Goal: Complete application form

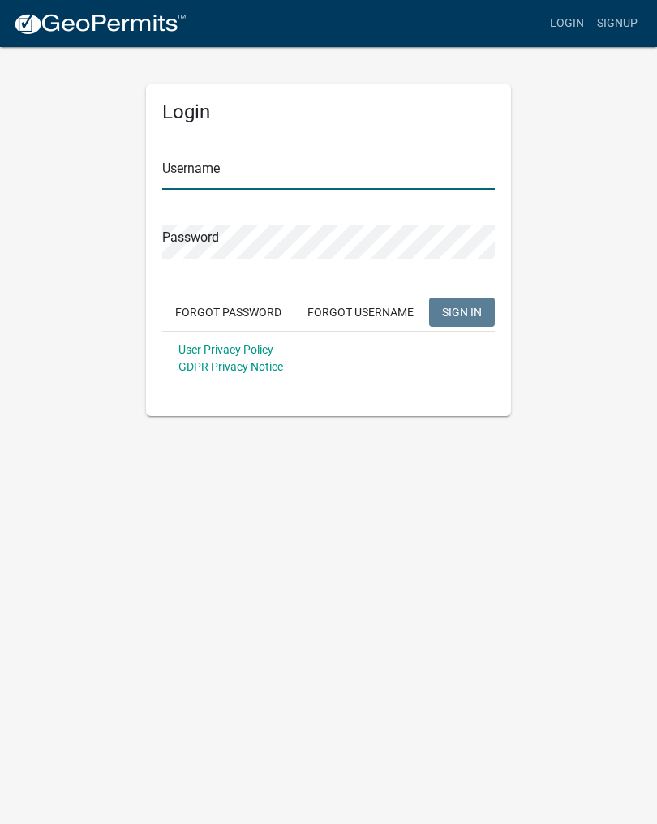
click at [272, 171] on input "Username" at bounding box center [328, 172] width 332 height 33
type input "m"
type input "Terry burris"
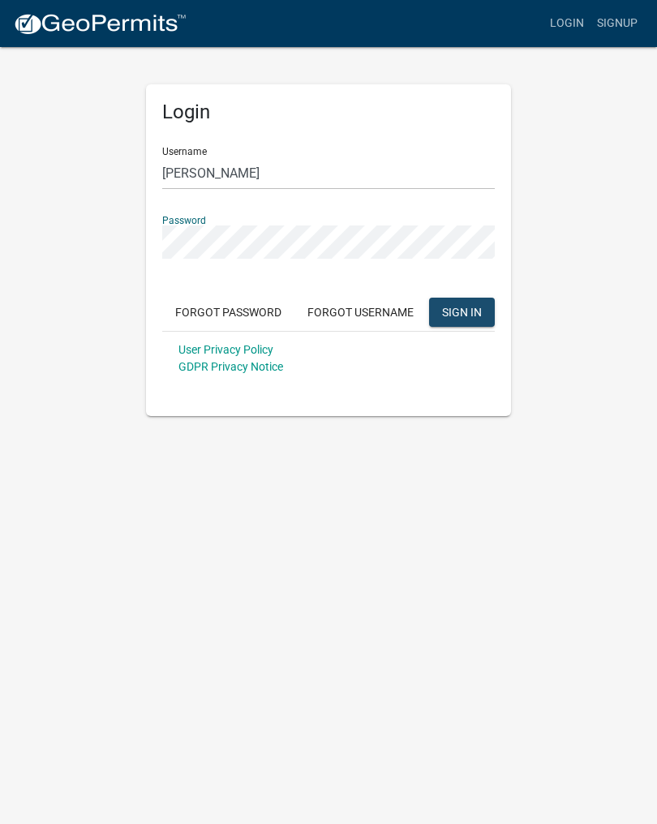
click at [469, 315] on span "SIGN IN" at bounding box center [462, 311] width 40 height 13
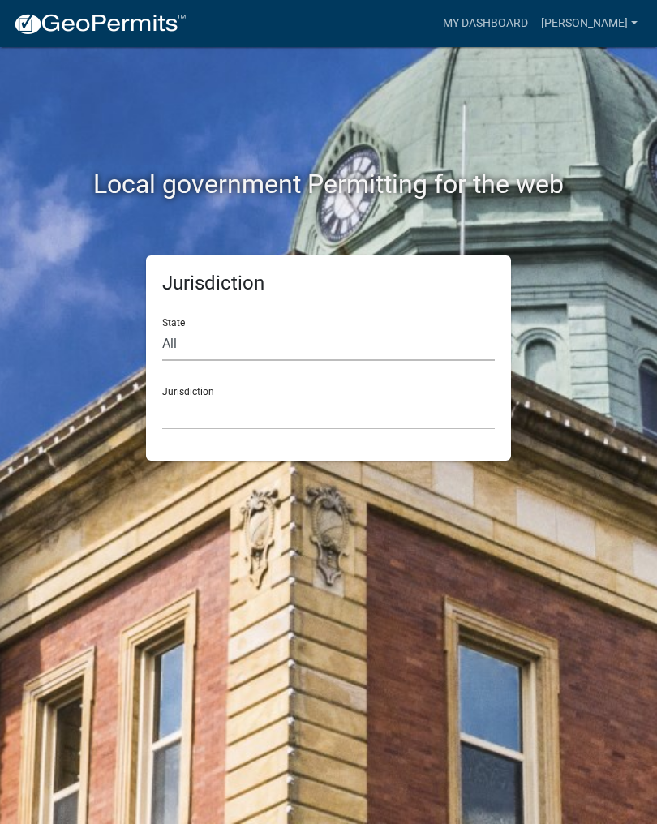
click at [183, 344] on select "All Colorado Georgia Indiana Iowa Kansas Minnesota Ohio South Carolina Wisconsin" at bounding box center [328, 343] width 332 height 33
select select "[US_STATE]"
click at [210, 396] on select "City of Charlestown, Indiana City of Jeffersonville, Indiana City of Logansport…" at bounding box center [328, 412] width 332 height 33
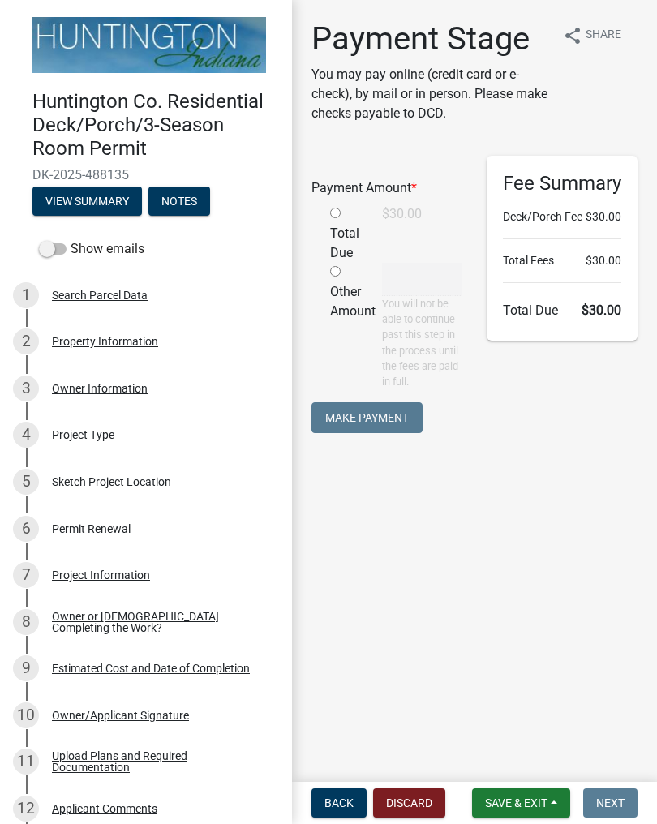
click at [344, 206] on div "Total Due" at bounding box center [344, 233] width 52 height 58
click at [340, 217] on input "radio" at bounding box center [335, 213] width 11 height 11
radio input "true"
type input "30"
click at [383, 419] on button "Make Payment" at bounding box center [366, 417] width 111 height 31
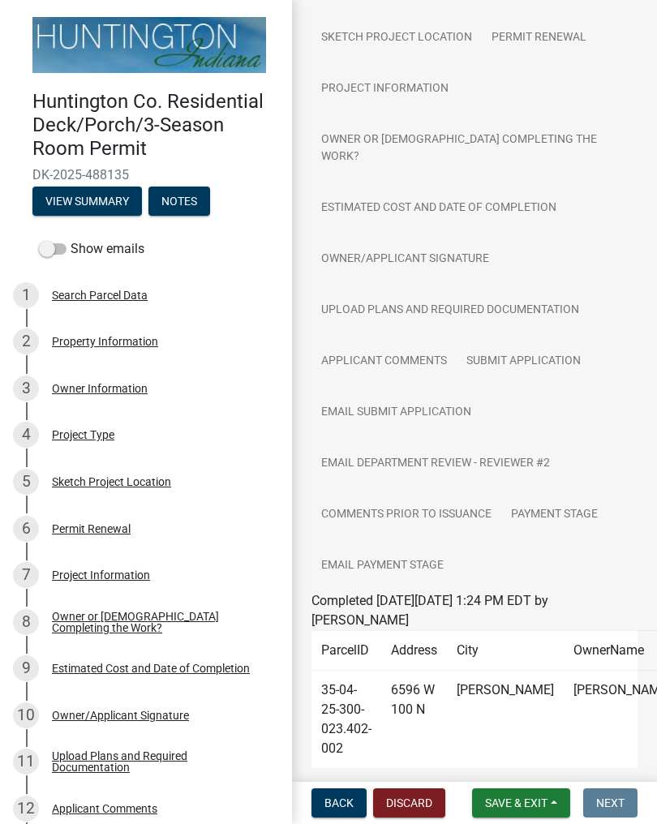
scroll to position [246, 0]
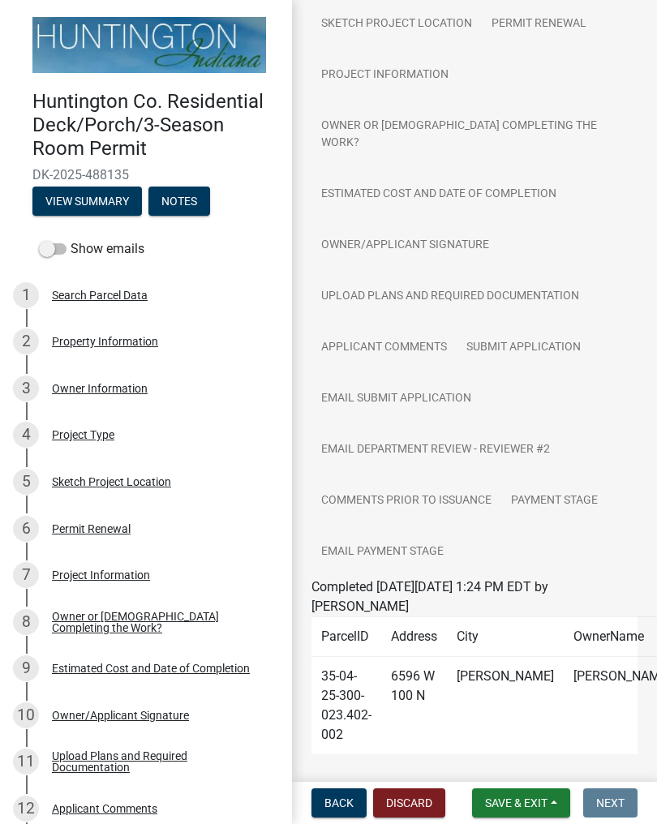
click at [547, 808] on span "Save & Exit" at bounding box center [516, 802] width 62 height 13
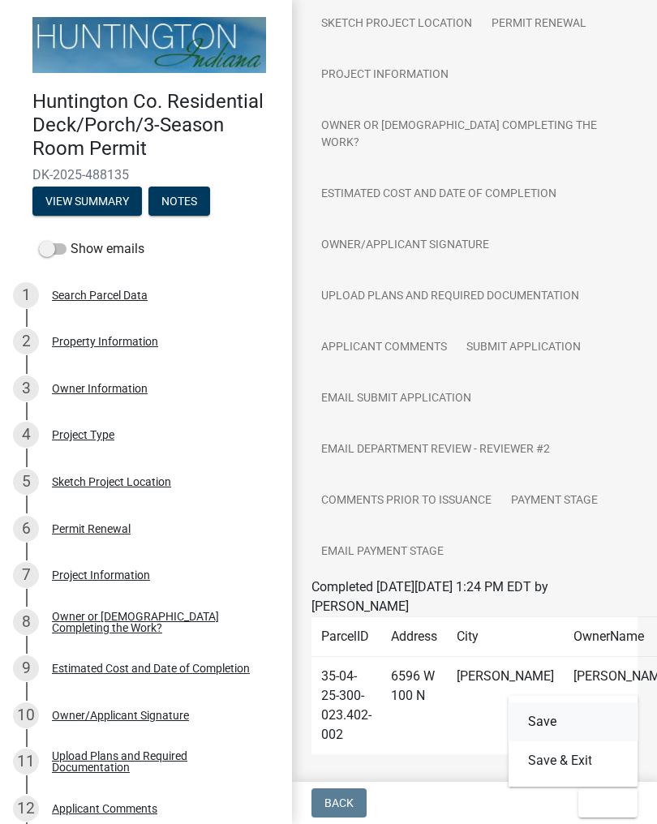
click at [550, 717] on button "Save" at bounding box center [573, 721] width 130 height 39
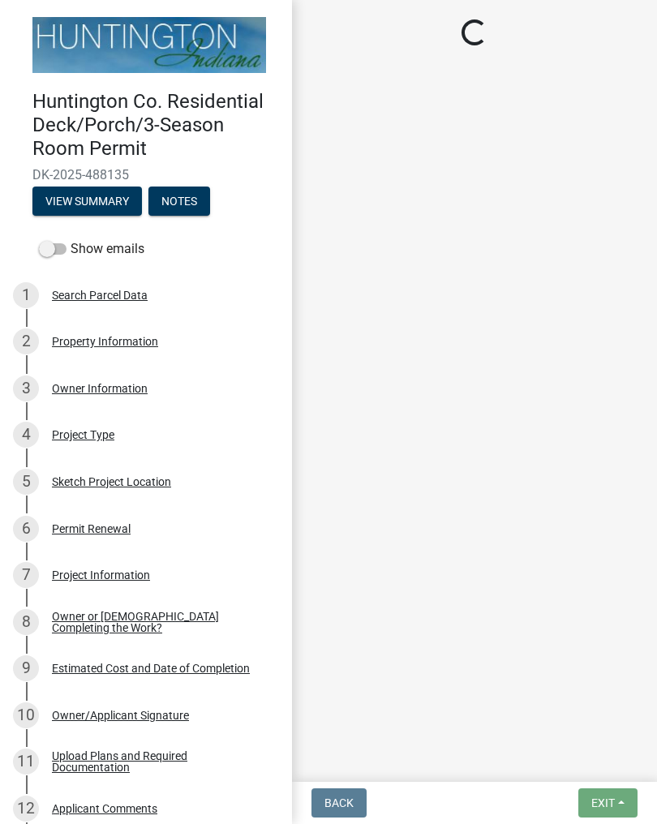
scroll to position [0, 0]
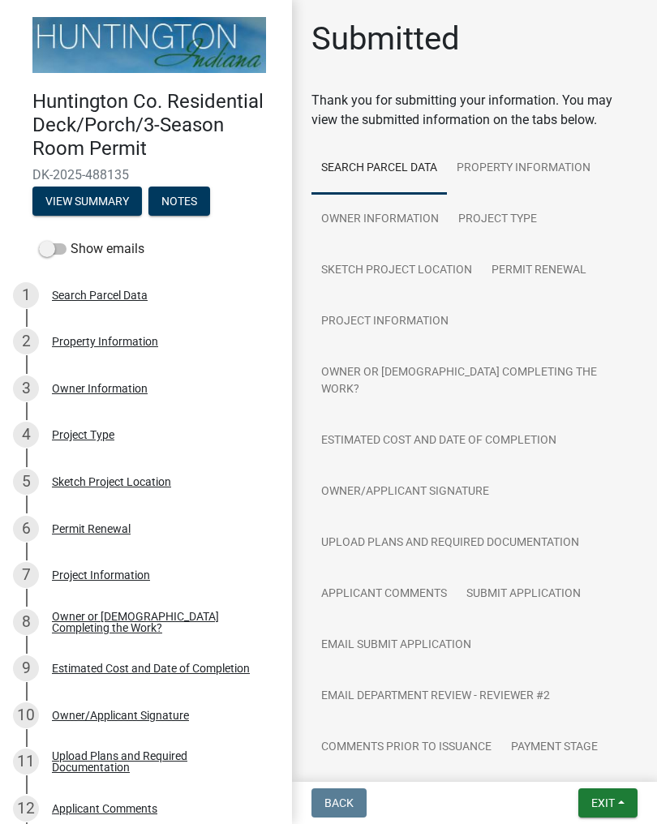
click at [616, 808] on button "Exit" at bounding box center [607, 802] width 59 height 29
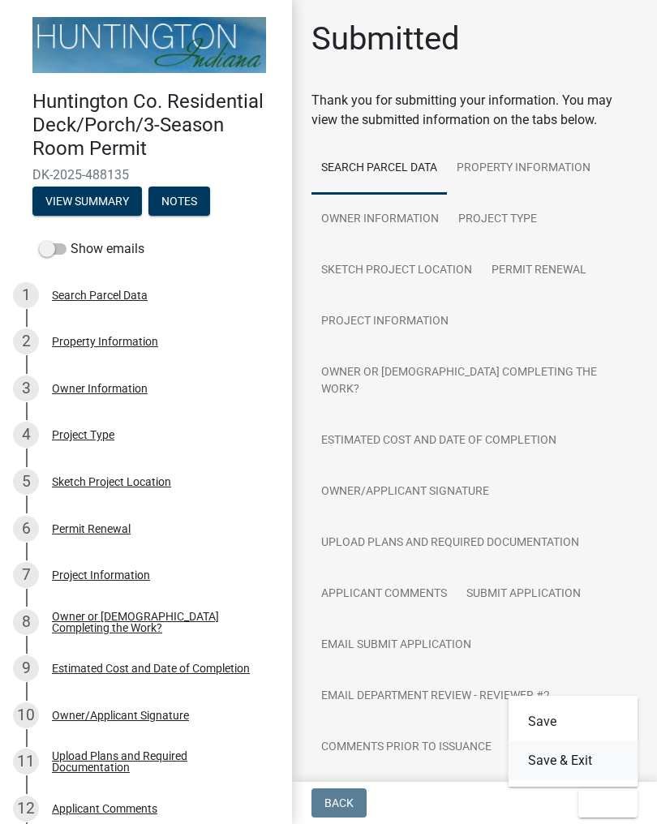
click at [577, 763] on button "Save & Exit" at bounding box center [573, 760] width 130 height 39
